Goal: Navigation & Orientation: Find specific page/section

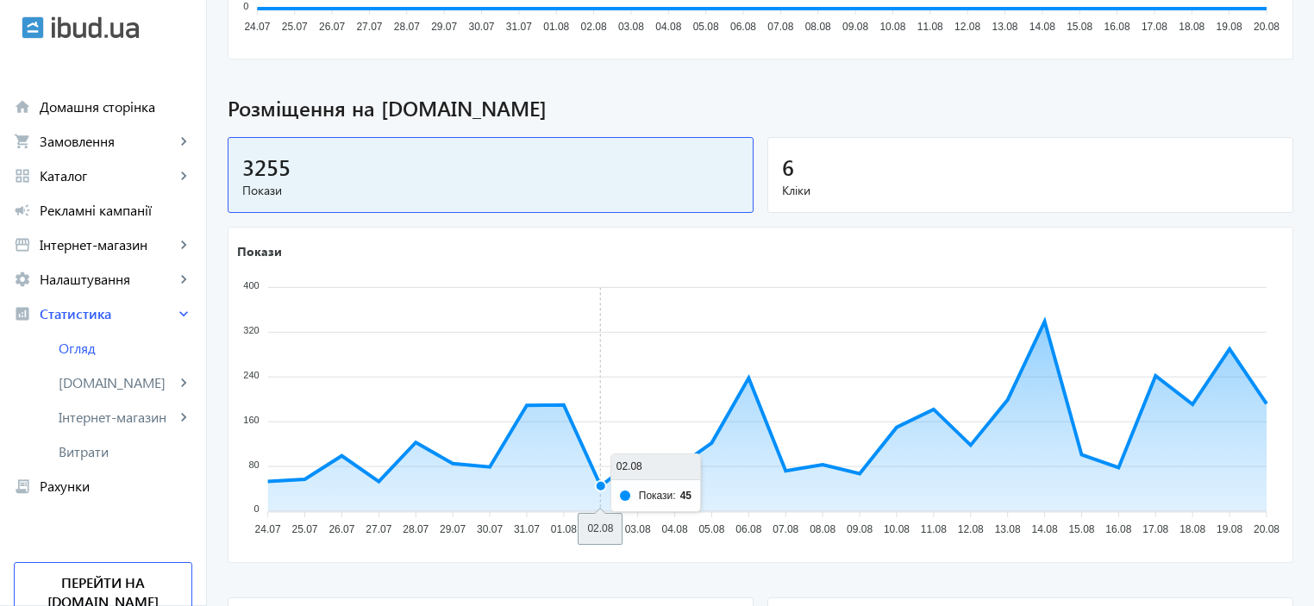
scroll to position [517, 0]
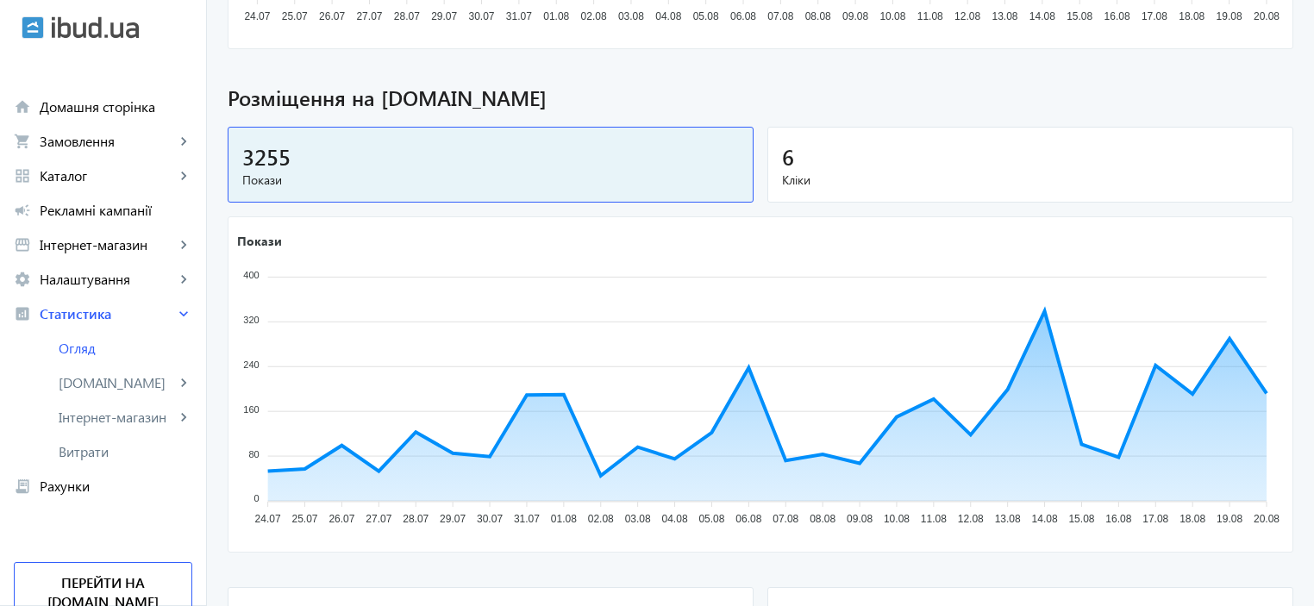
click at [1074, 191] on mat-card "6 Кліки" at bounding box center [1031, 165] width 526 height 77
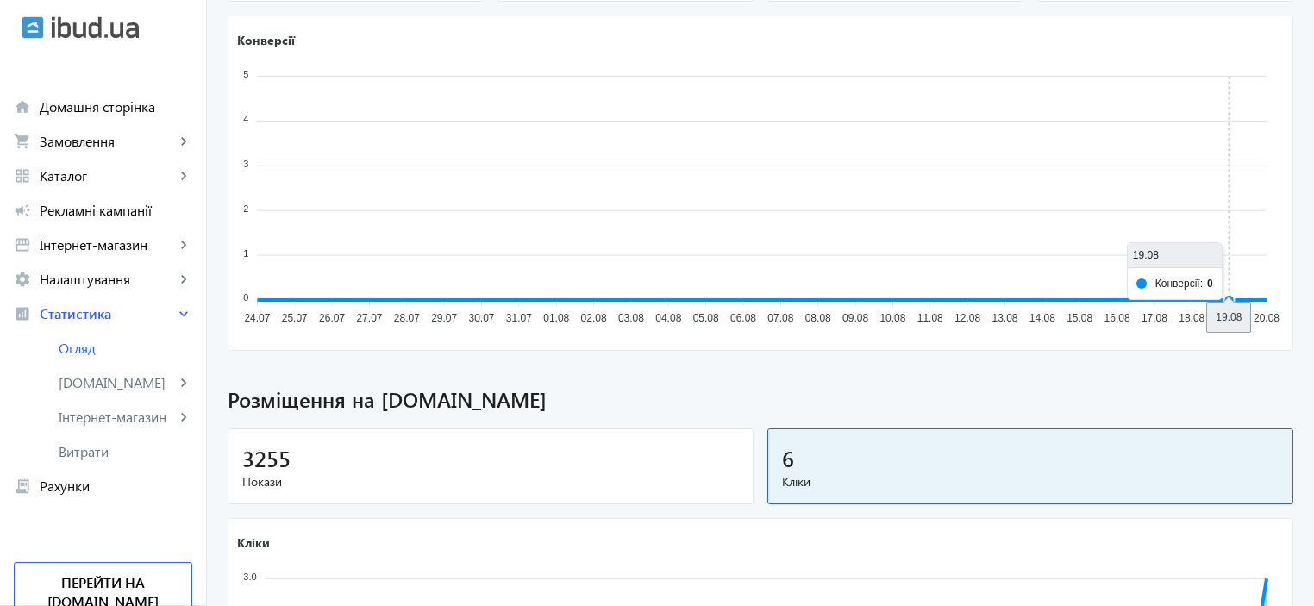
scroll to position [0, 0]
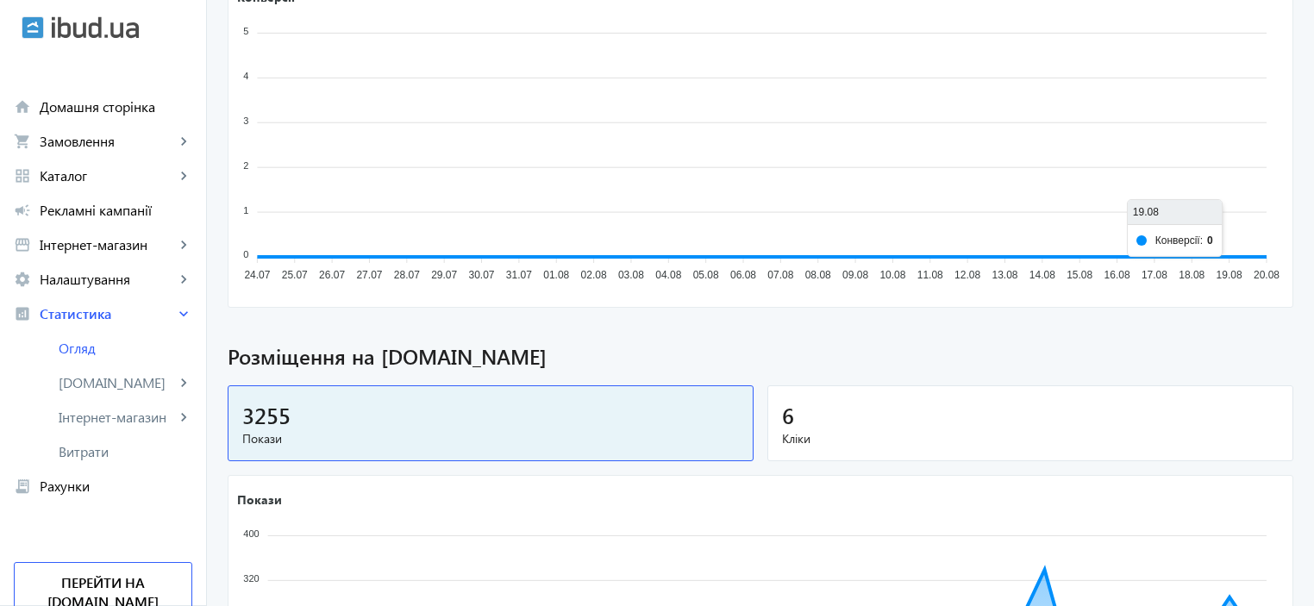
scroll to position [431, 0]
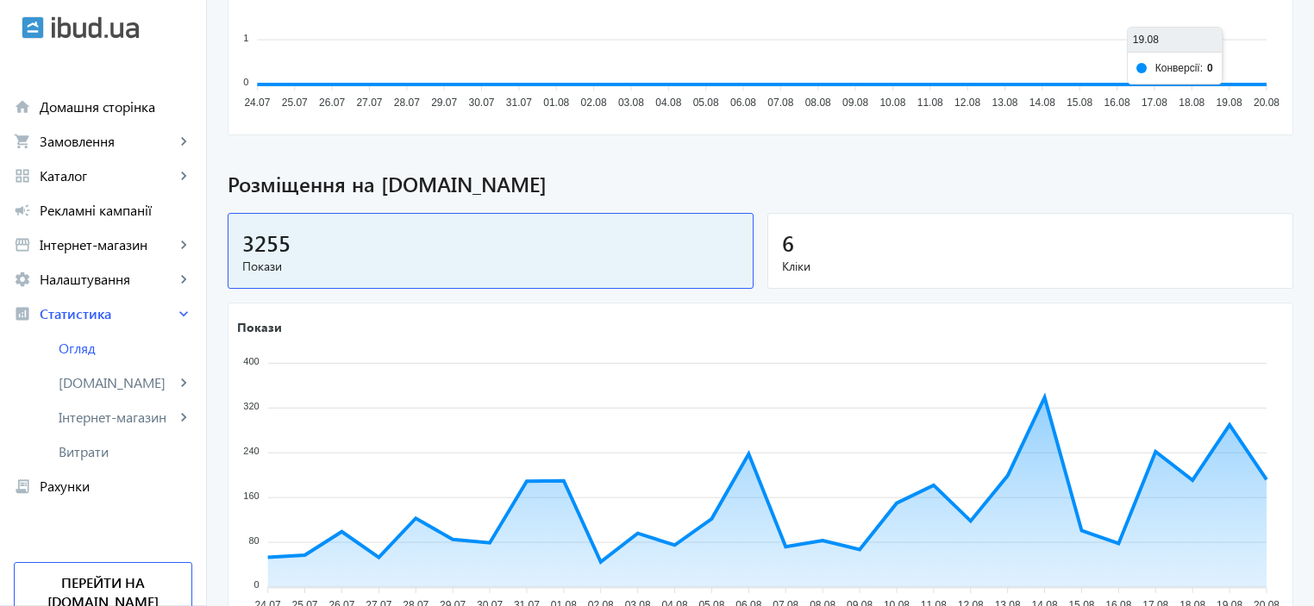
click at [946, 241] on div "6" at bounding box center [1030, 243] width 497 height 30
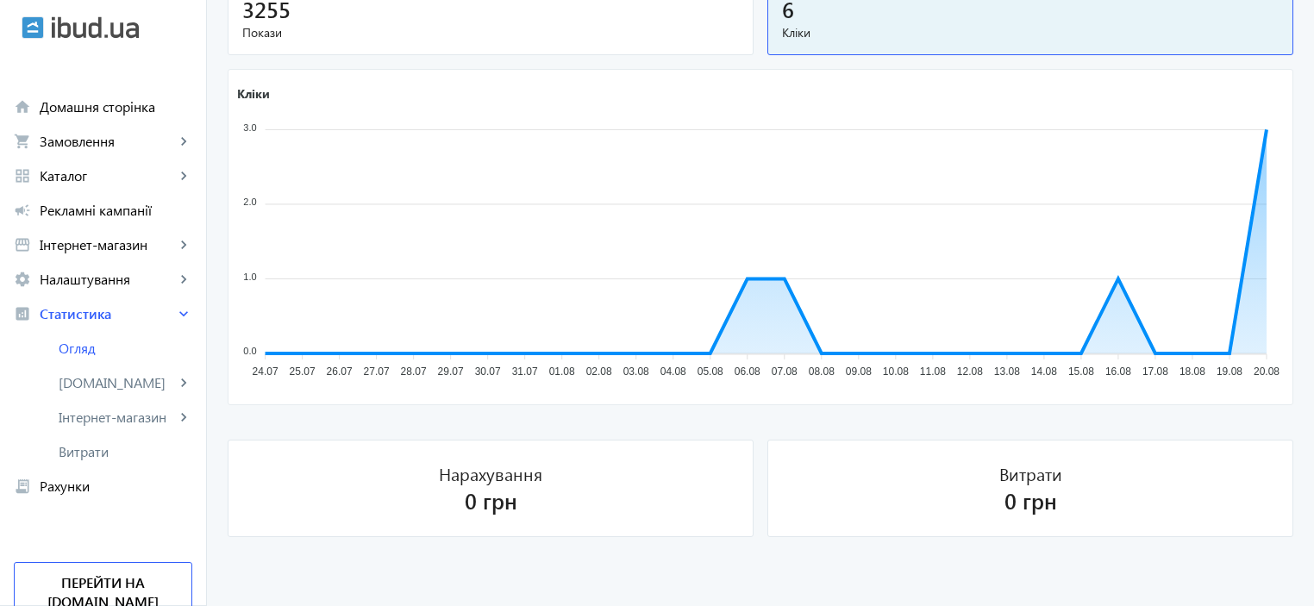
scroll to position [320, 0]
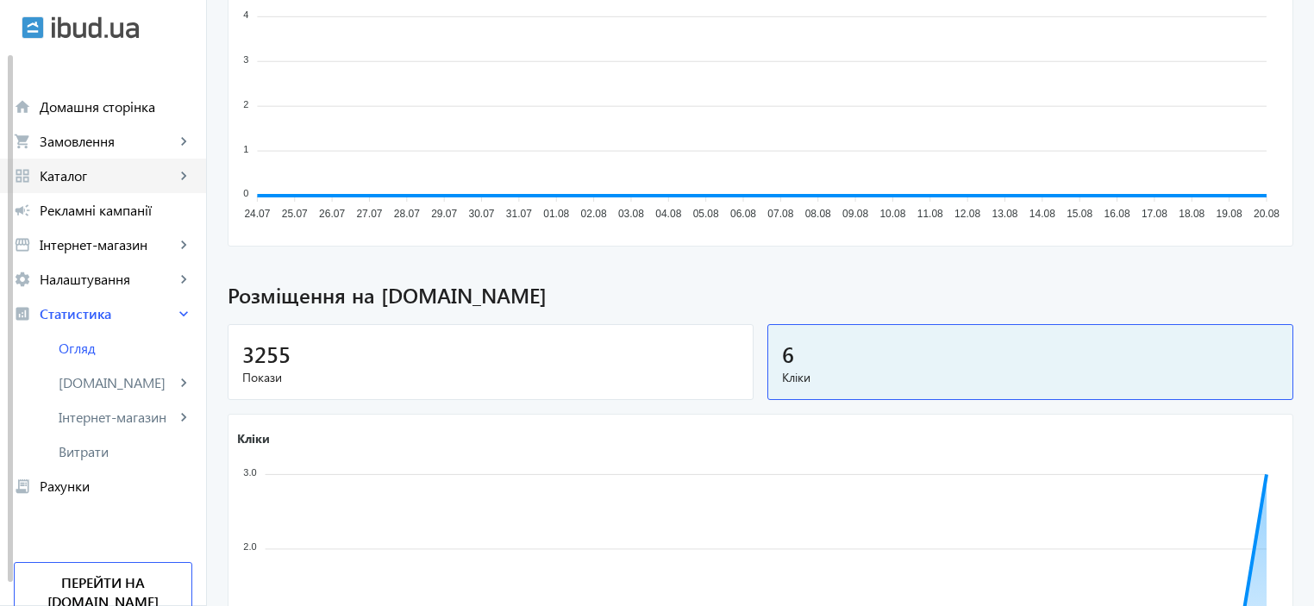
click at [110, 185] on link "grid_view Каталог keyboard_arrow_right" at bounding box center [103, 176] width 206 height 34
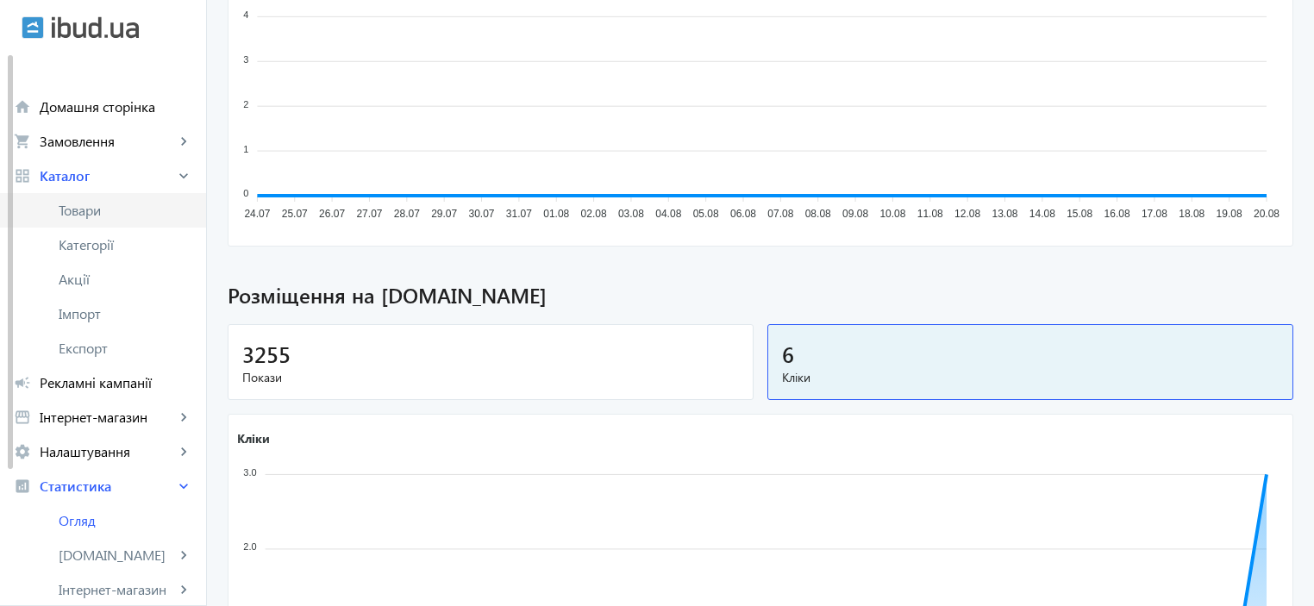
click at [101, 210] on span "Товари" at bounding box center [126, 210] width 134 height 17
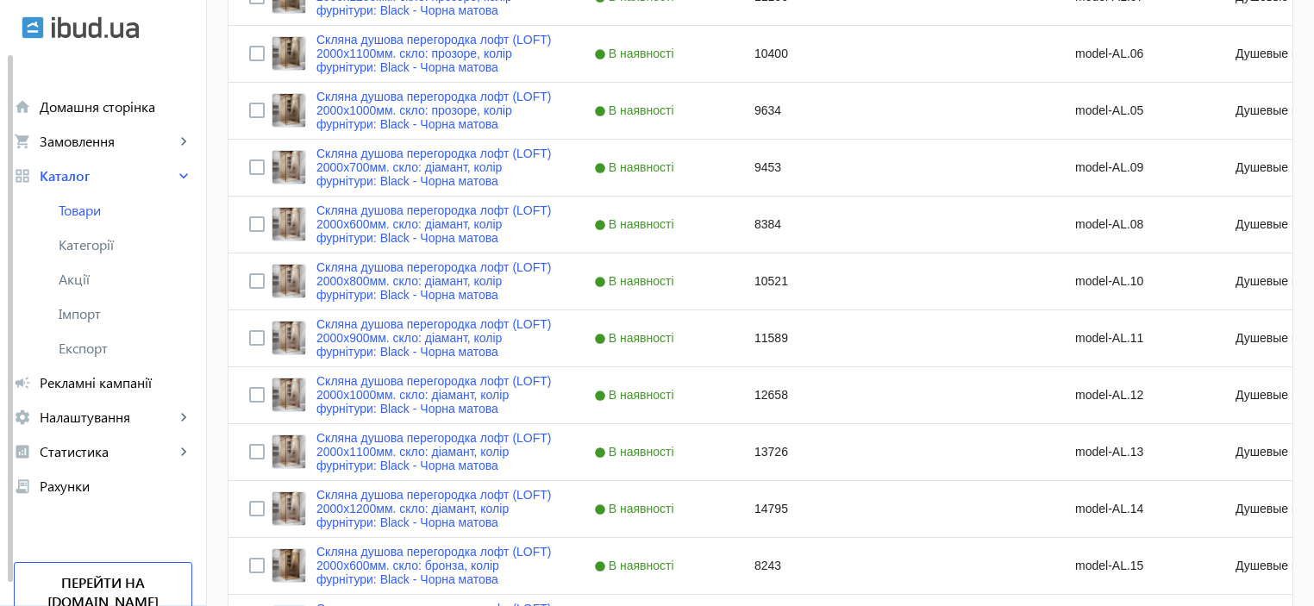
scroll to position [293, 0]
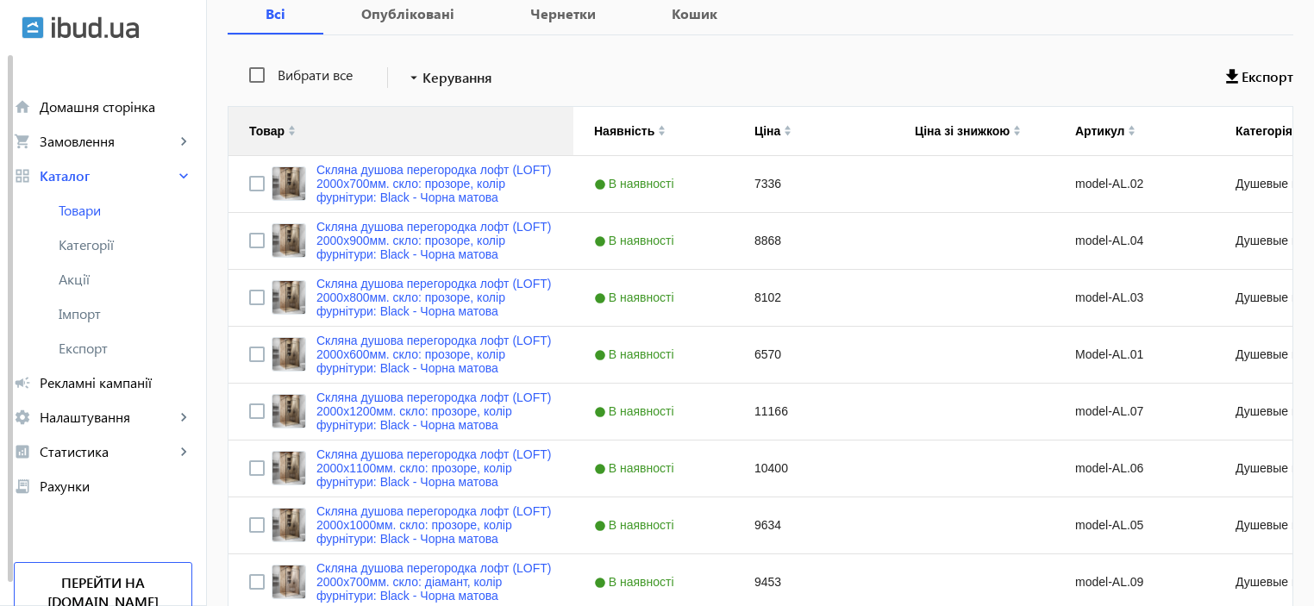
click at [288, 127] on img at bounding box center [292, 127] width 8 height 5
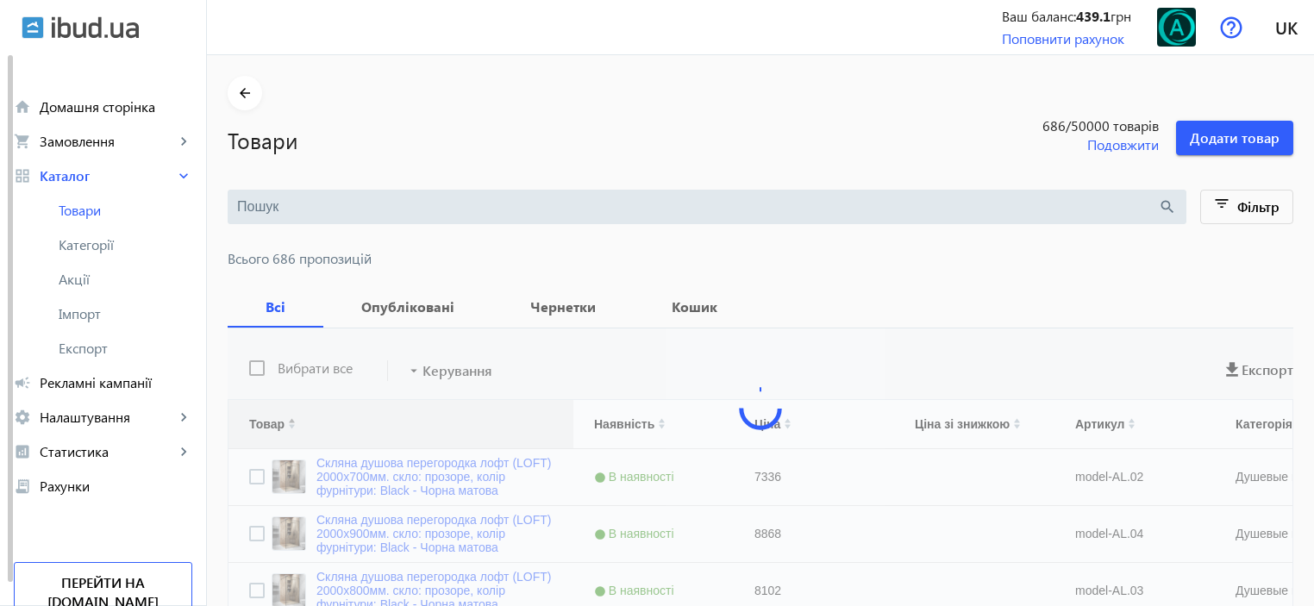
click at [283, 135] on h1 "Товари" at bounding box center [591, 140] width 726 height 30
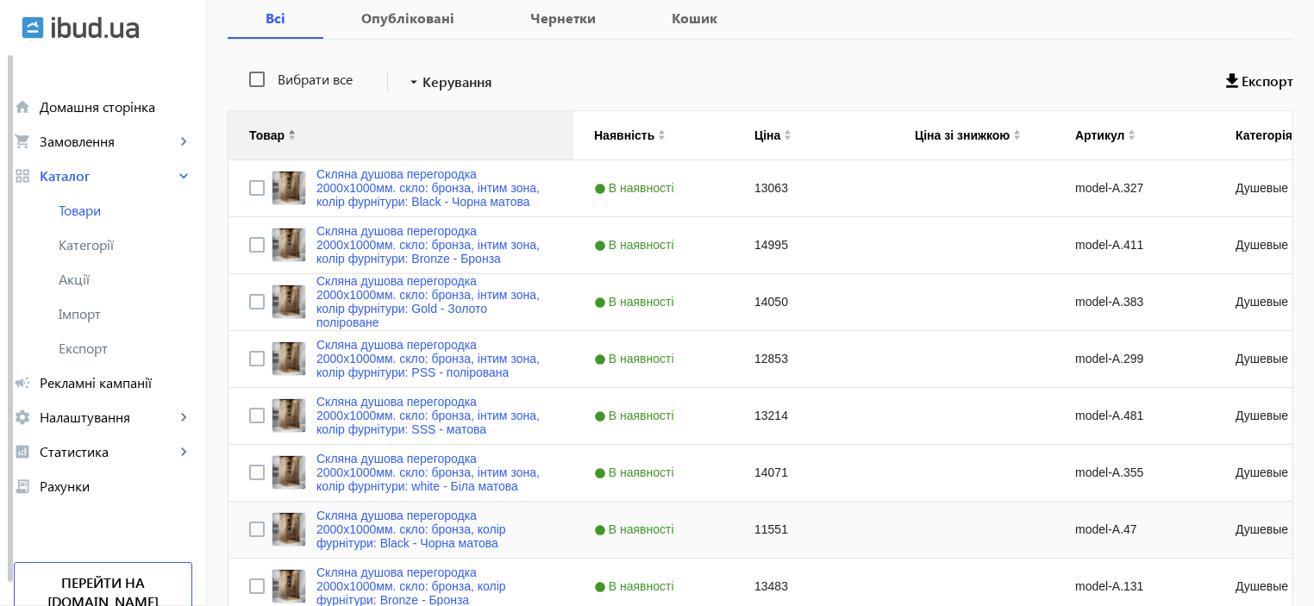
scroll to position [86, 0]
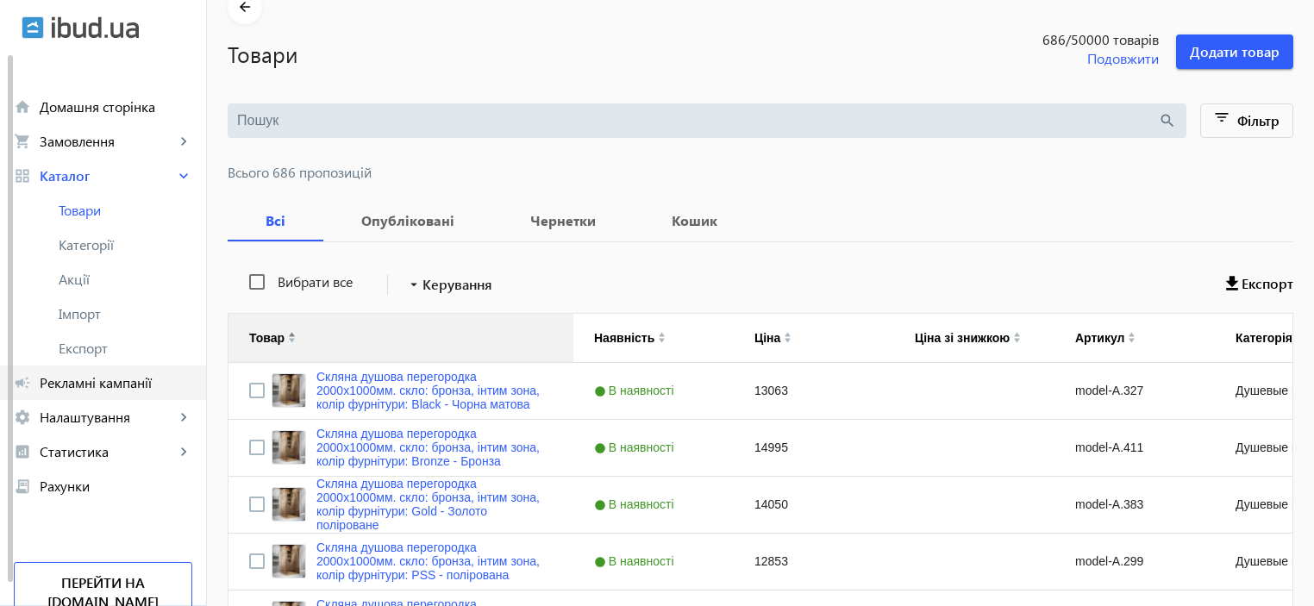
click at [118, 380] on span "Рекламні кампанії" at bounding box center [116, 382] width 153 height 17
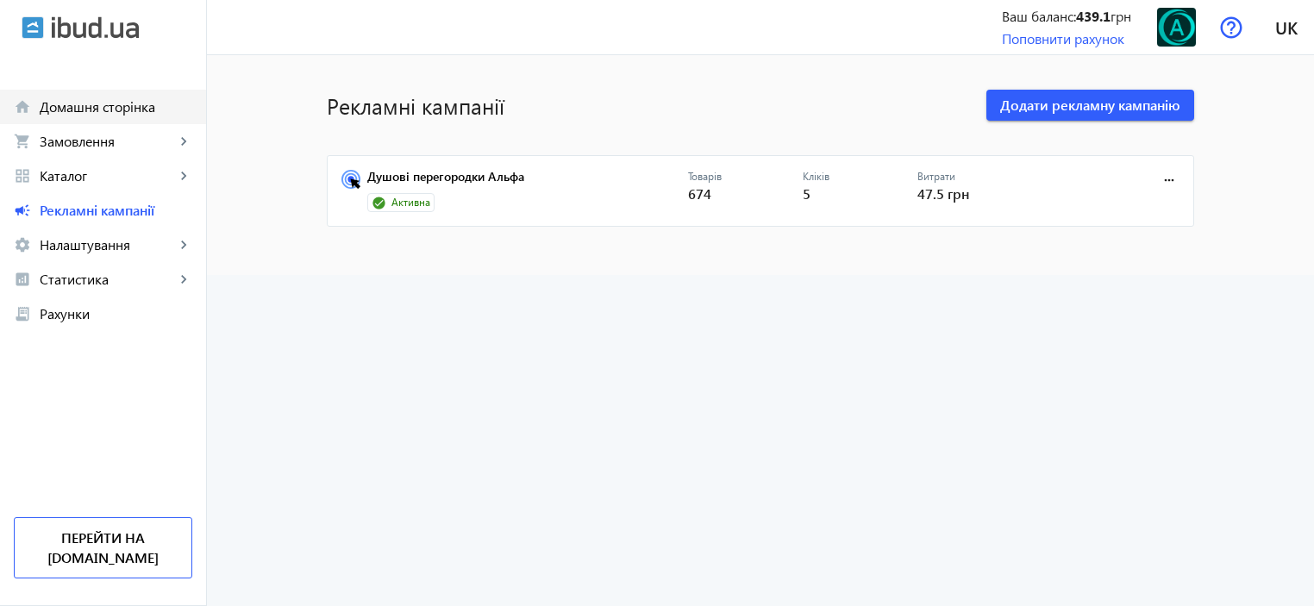
click at [121, 103] on span "Домашня сторінка" at bounding box center [116, 106] width 153 height 17
